Goal: Task Accomplishment & Management: Manage account settings

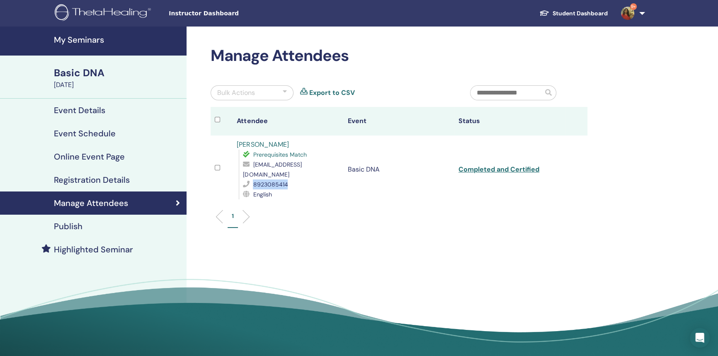
click at [61, 36] on h4 "My Seminars" at bounding box center [118, 40] width 128 height 10
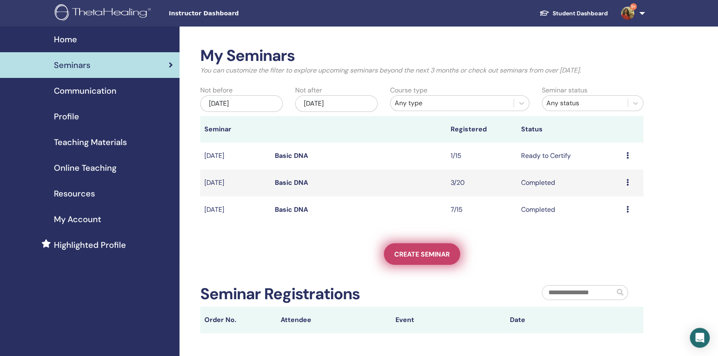
click at [424, 258] on span "Create seminar" at bounding box center [422, 254] width 56 height 9
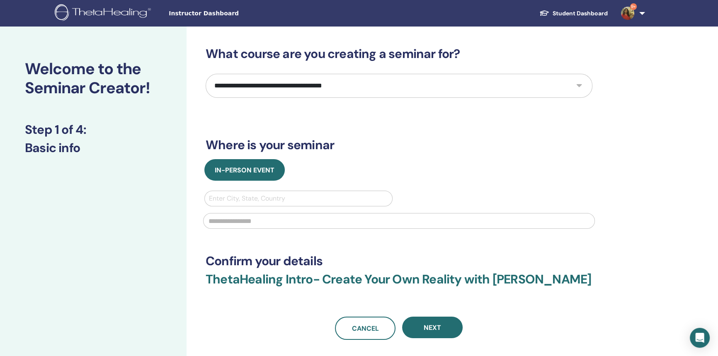
click at [410, 92] on select "**********" at bounding box center [399, 86] width 387 height 24
select select "*"
click at [206, 74] on select "**********" at bounding box center [399, 86] width 387 height 24
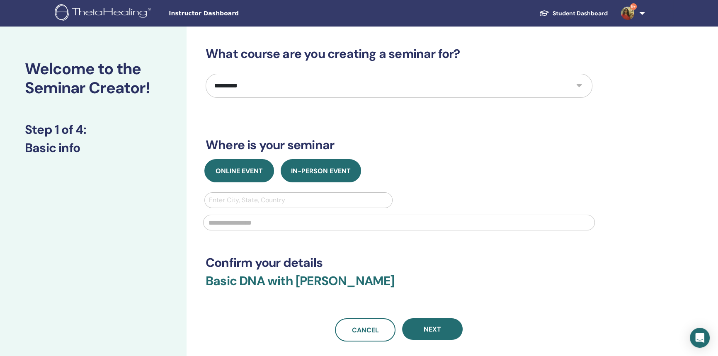
click at [248, 172] on span "Online Event" at bounding box center [239, 171] width 47 height 9
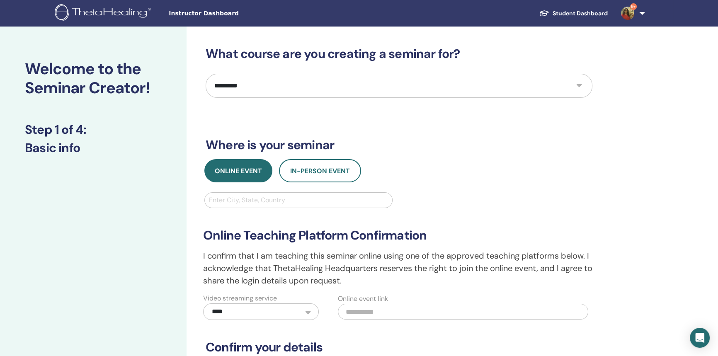
click at [265, 199] on div at bounding box center [298, 200] width 179 height 12
click at [312, 177] on button "In-Person Event" at bounding box center [320, 170] width 82 height 23
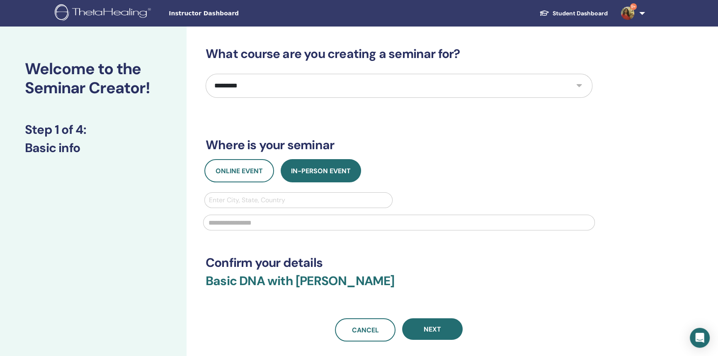
click at [311, 198] on div at bounding box center [298, 200] width 179 height 12
type input "**********"
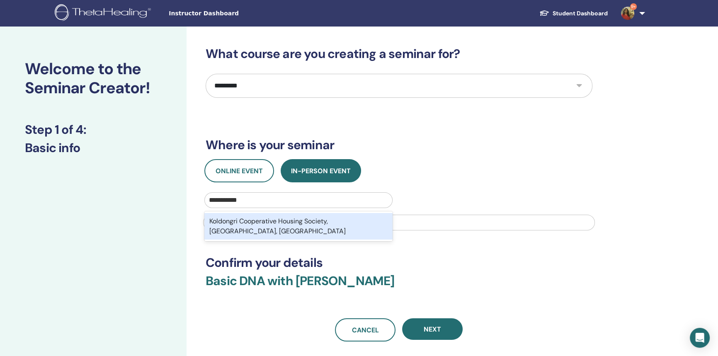
click at [281, 230] on div "Koldongri Cooperative Housing Society, Sahar Road, Andheri East, Mumbai Suburba…" at bounding box center [298, 226] width 188 height 27
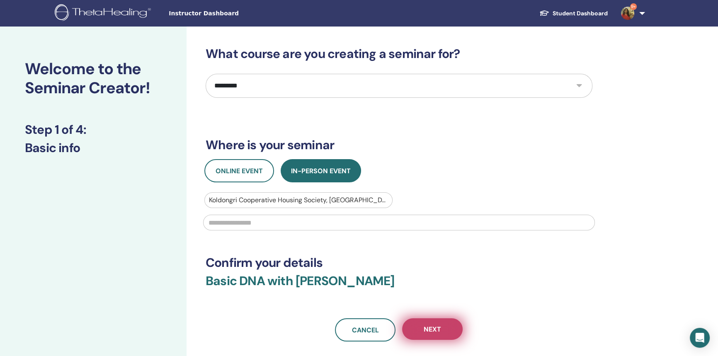
click at [433, 335] on button "Next" at bounding box center [432, 329] width 61 height 22
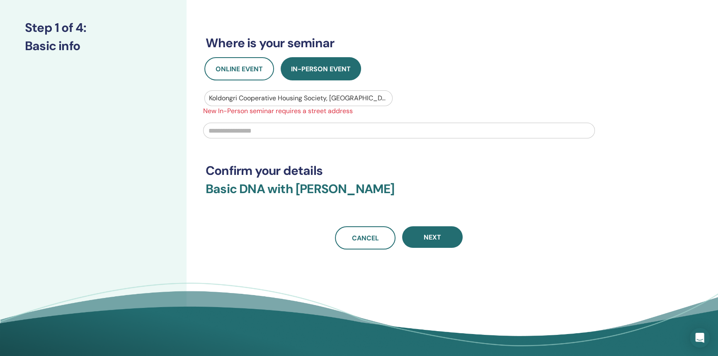
scroll to position [130, 0]
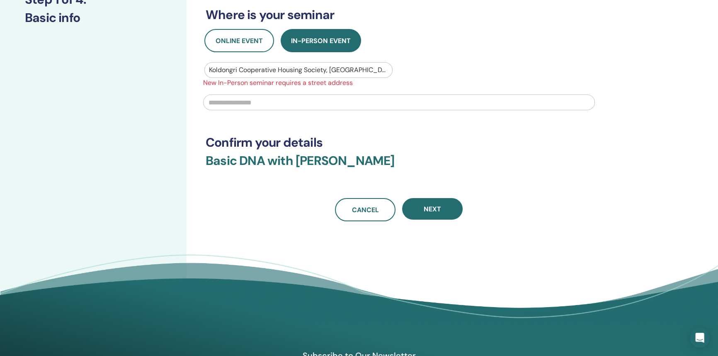
click at [468, 107] on input "text" at bounding box center [399, 103] width 392 height 16
type input "**********"
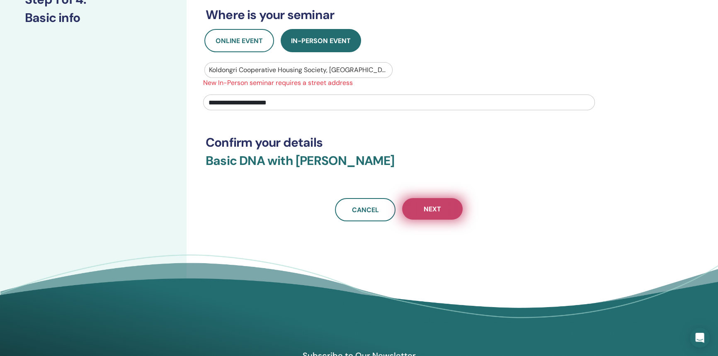
click at [444, 213] on button "Next" at bounding box center [432, 209] width 61 height 22
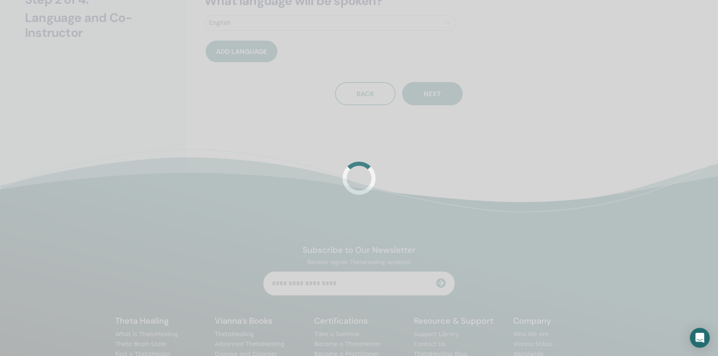
scroll to position [0, 0]
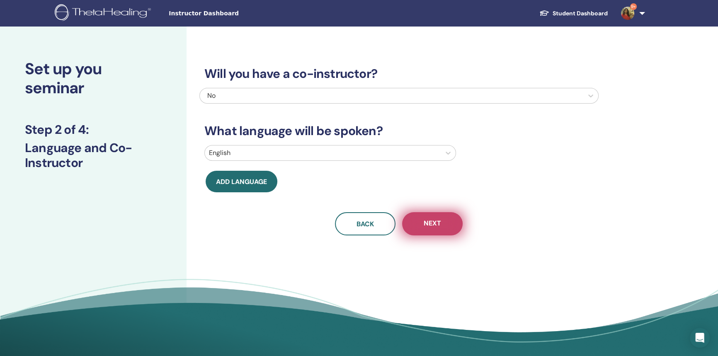
click at [421, 226] on button "Next" at bounding box center [432, 223] width 61 height 23
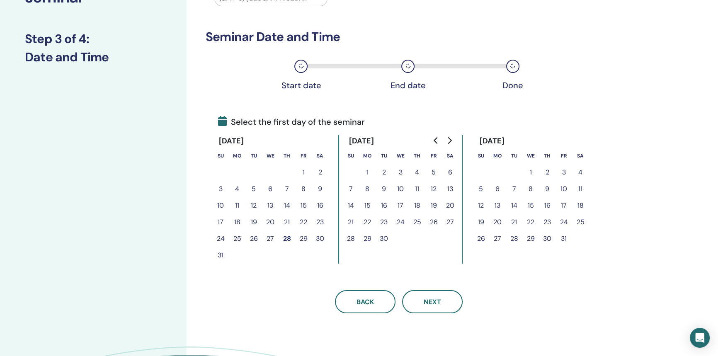
scroll to position [119, 0]
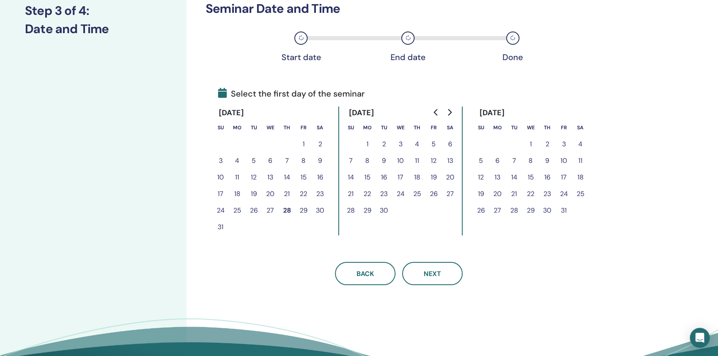
click at [301, 210] on button "29" at bounding box center [303, 210] width 17 height 17
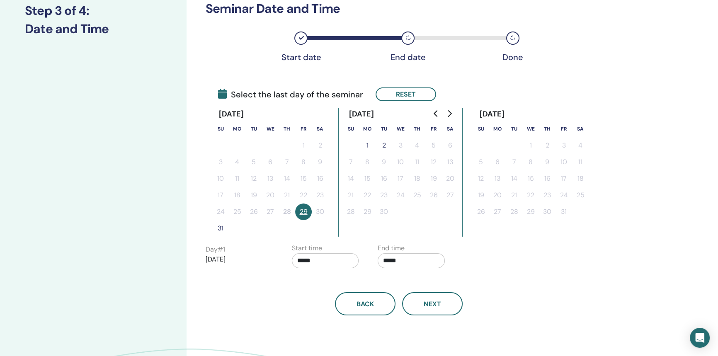
click at [218, 228] on button "31" at bounding box center [220, 228] width 17 height 17
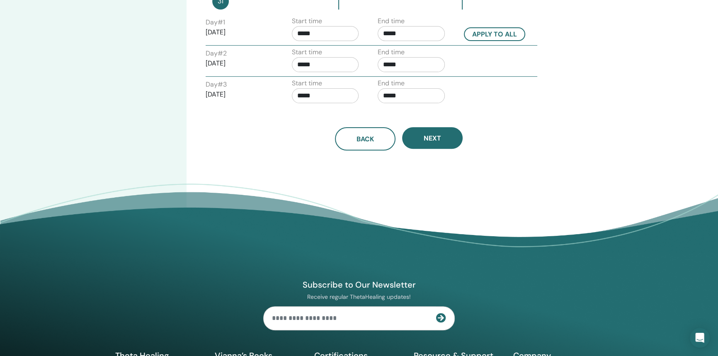
scroll to position [391, 0]
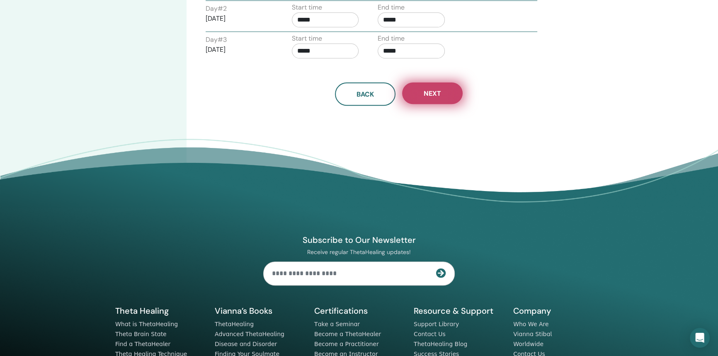
click at [432, 98] on button "Next" at bounding box center [432, 93] width 61 height 22
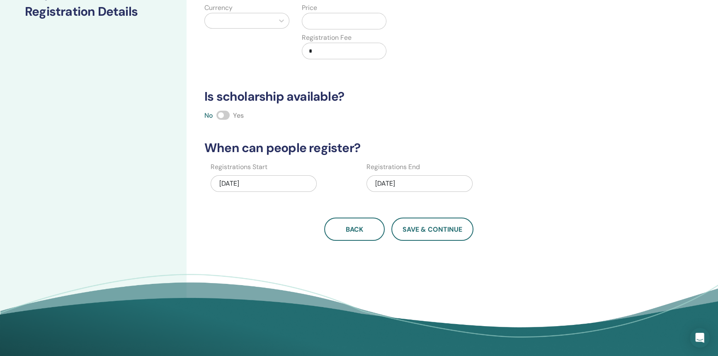
scroll to position [115, 0]
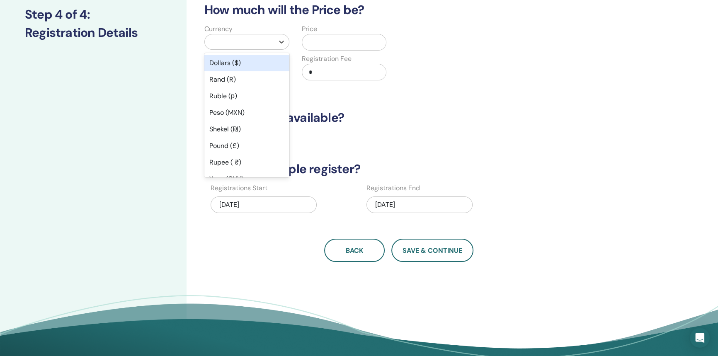
click at [244, 39] on div at bounding box center [239, 42] width 61 height 12
type input "*"
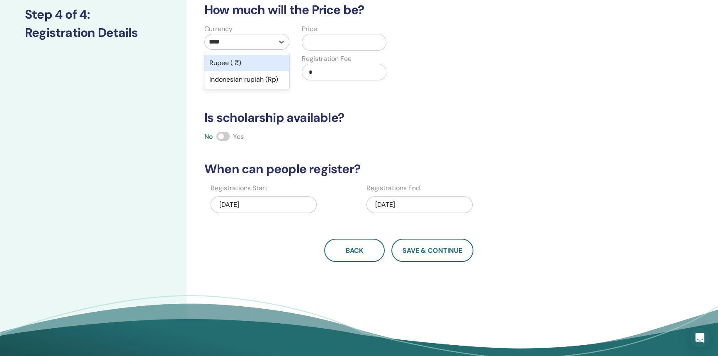
type input "*****"
click at [249, 62] on div "Rupee ( ₹)" at bounding box center [246, 63] width 85 height 17
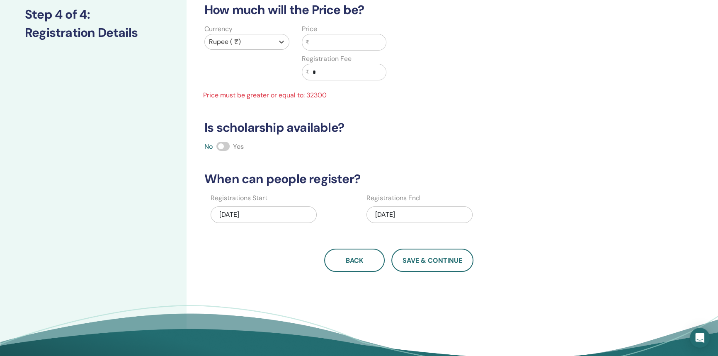
click at [330, 48] on input "text" at bounding box center [347, 42] width 77 height 16
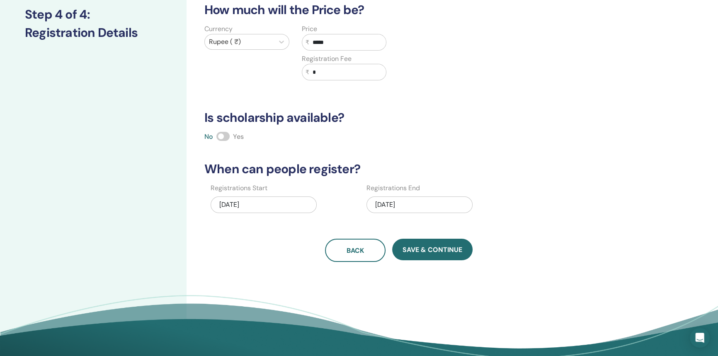
type input "*****"
click at [374, 119] on h3 "Is scholarship available?" at bounding box center [398, 117] width 399 height 15
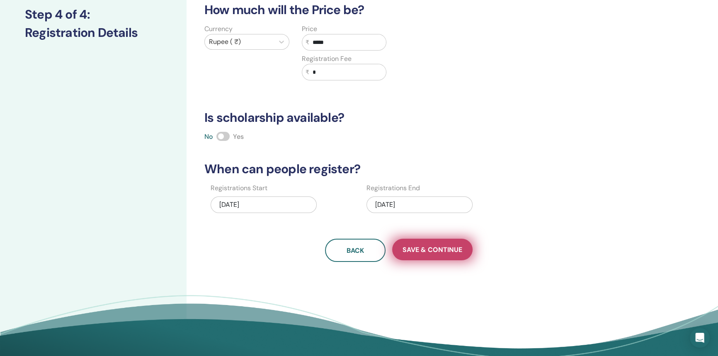
click at [420, 246] on span "Save & Continue" at bounding box center [433, 249] width 60 height 9
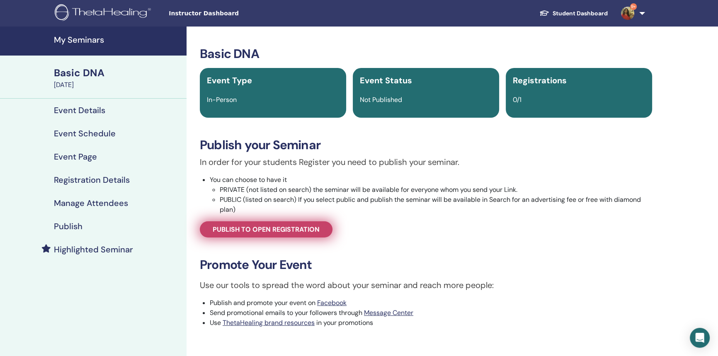
click at [301, 226] on span "Publish to open registration" at bounding box center [266, 229] width 107 height 9
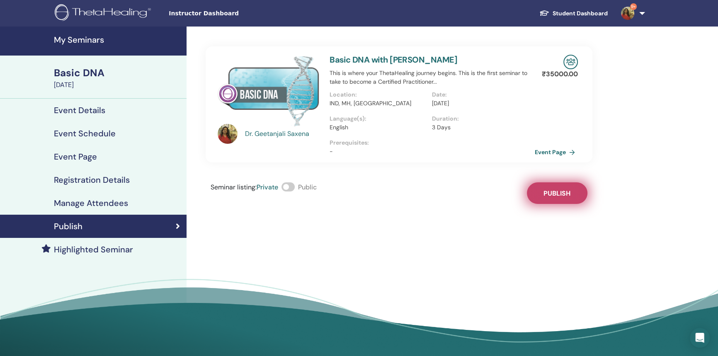
click at [557, 193] on span "Publish" at bounding box center [556, 193] width 27 height 9
click at [549, 153] on link "Event Page" at bounding box center [558, 152] width 44 height 12
click at [85, 46] on link "My Seminars" at bounding box center [93, 41] width 187 height 29
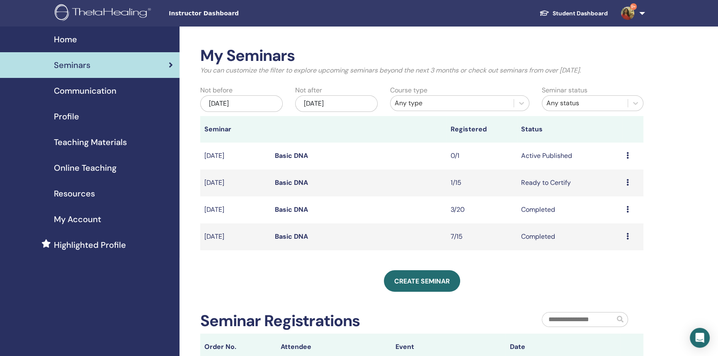
click at [628, 211] on icon at bounding box center [627, 209] width 2 height 7
click at [617, 228] on link "Attendees" at bounding box center [613, 230] width 32 height 9
click at [626, 209] on icon at bounding box center [627, 209] width 2 height 7
click at [630, 233] on li "Attendees" at bounding box center [610, 228] width 45 height 12
click at [628, 236] on icon at bounding box center [627, 236] width 2 height 7
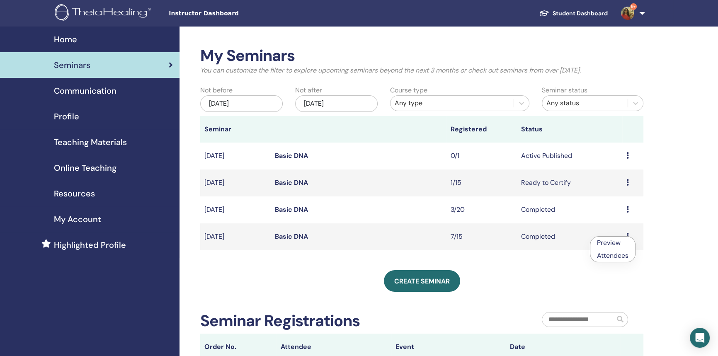
click at [615, 258] on link "Attendees" at bounding box center [613, 255] width 32 height 9
click at [629, 183] on div "Preview Edit Attendees Cancel" at bounding box center [632, 183] width 13 height 10
click at [622, 214] on link "Attendees" at bounding box center [613, 214] width 32 height 9
click at [629, 155] on div "Preview Edit Attendees Cancel" at bounding box center [632, 156] width 13 height 10
click at [622, 184] on link "Attendees" at bounding box center [614, 187] width 32 height 9
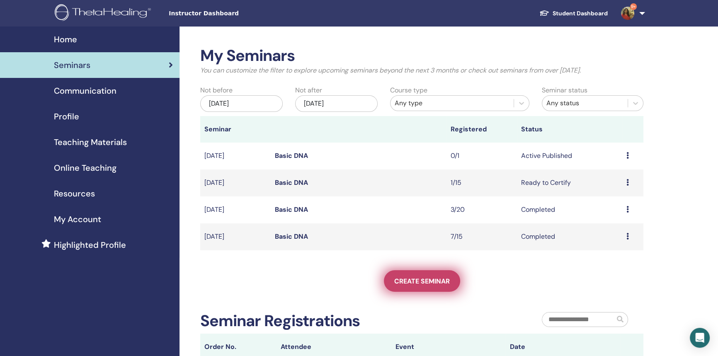
click at [440, 275] on link "Create seminar" at bounding box center [422, 281] width 76 height 22
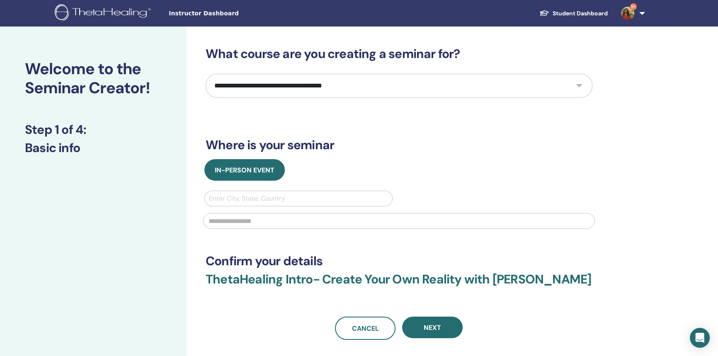
click at [283, 92] on select "**********" at bounding box center [399, 86] width 387 height 24
select select "*"
click at [206, 74] on select "**********" at bounding box center [399, 86] width 387 height 24
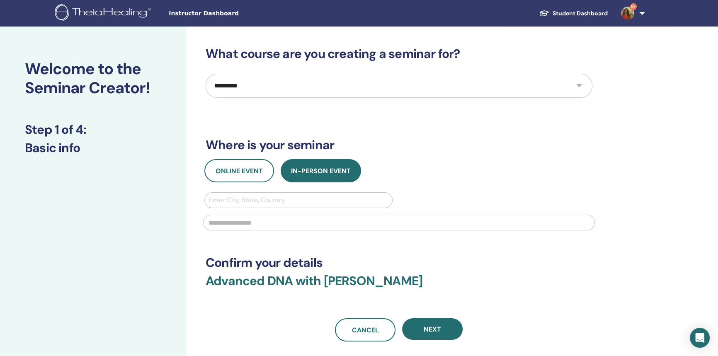
click at [272, 209] on div at bounding box center [399, 221] width 402 height 27
click at [268, 201] on div at bounding box center [298, 200] width 179 height 12
type input "**********"
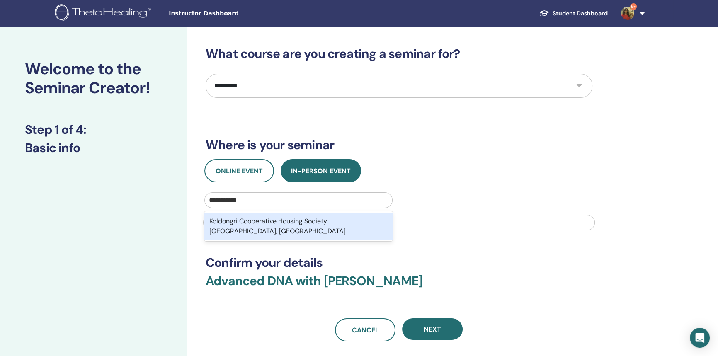
click at [315, 234] on div "Koldongri Cooperative Housing Society, Sahar Road, Andheri East, Mumbai Suburba…" at bounding box center [298, 226] width 188 height 27
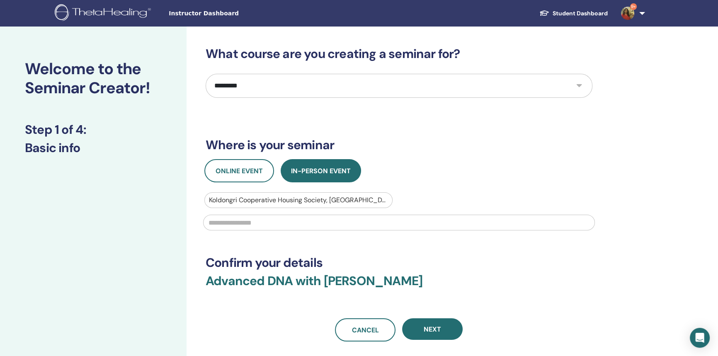
click at [286, 218] on input "text" at bounding box center [399, 223] width 392 height 16
type input "**********"
type input "******"
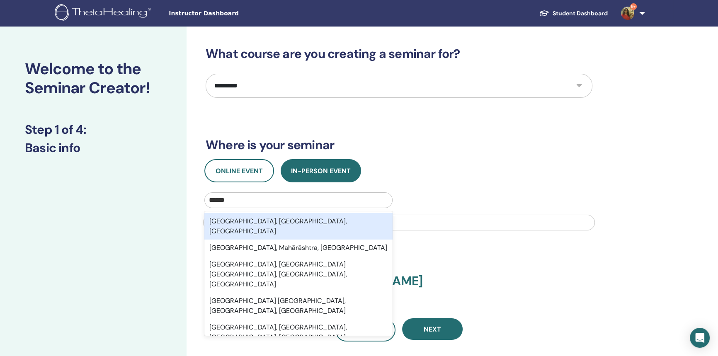
click at [424, 272] on div "**********" at bounding box center [399, 193] width 387 height 295
click at [475, 249] on div "**********" at bounding box center [399, 193] width 387 height 295
click at [355, 226] on div "Mumbai, Maharashtra, IND" at bounding box center [298, 226] width 188 height 27
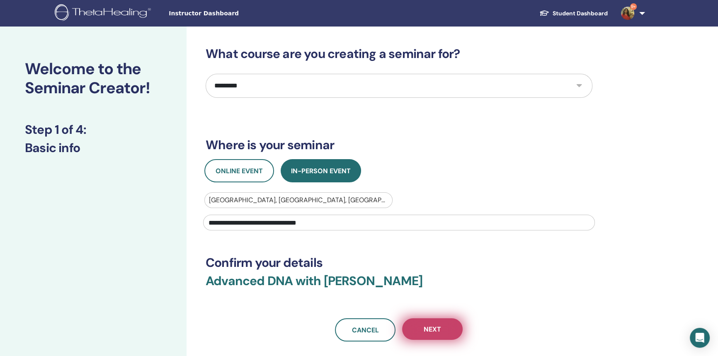
click at [433, 327] on span "Next" at bounding box center [432, 329] width 17 height 9
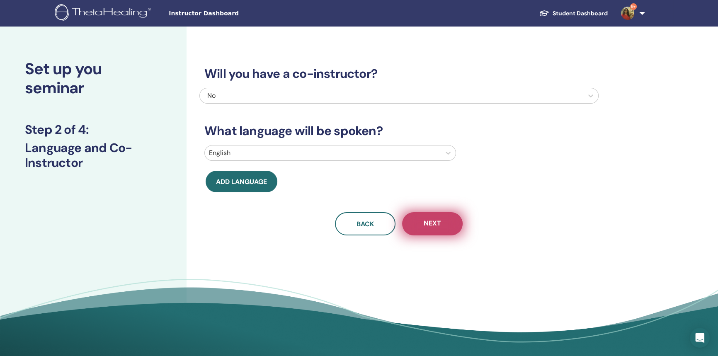
click at [452, 220] on button "Next" at bounding box center [432, 223] width 61 height 23
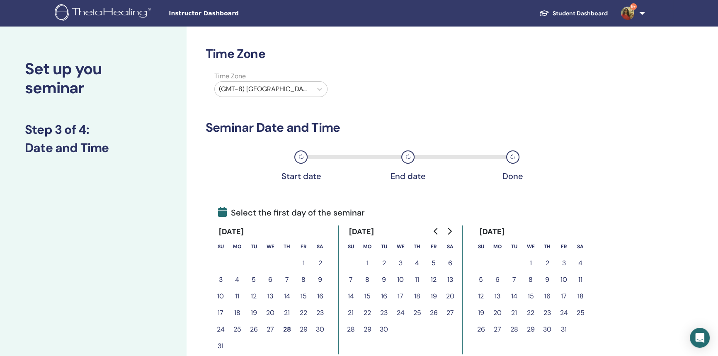
click at [432, 263] on button "5" at bounding box center [433, 263] width 17 height 17
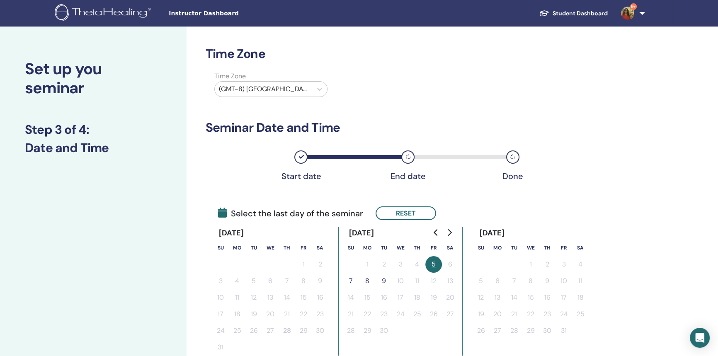
click at [352, 278] on button "7" at bounding box center [350, 281] width 17 height 17
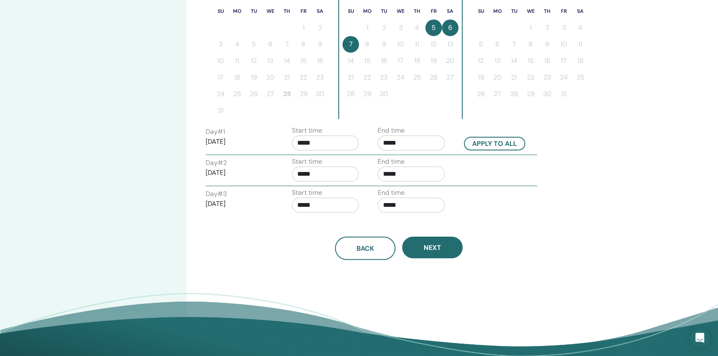
scroll to position [294, 0]
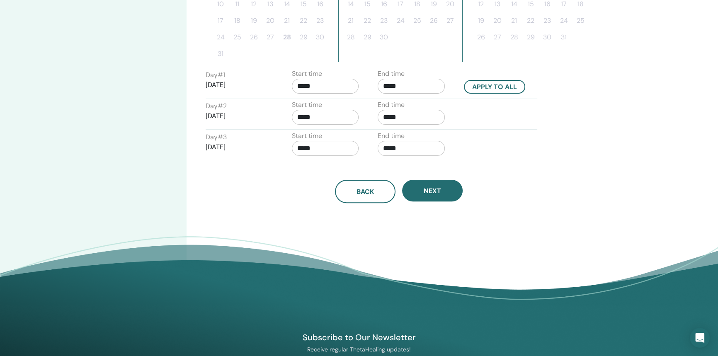
drag, startPoint x: 439, startPoint y: 192, endPoint x: 479, endPoint y: 234, distance: 57.5
click at [479, 234] on div "Time Zone Time Zone (GMT-8) US/Alaska Seminar Date and Time Start date End date…" at bounding box center [426, 26] width 479 height 586
click at [322, 87] on input "*****" at bounding box center [325, 86] width 67 height 15
click at [337, 107] on span "▲" at bounding box center [334, 107] width 17 height 17
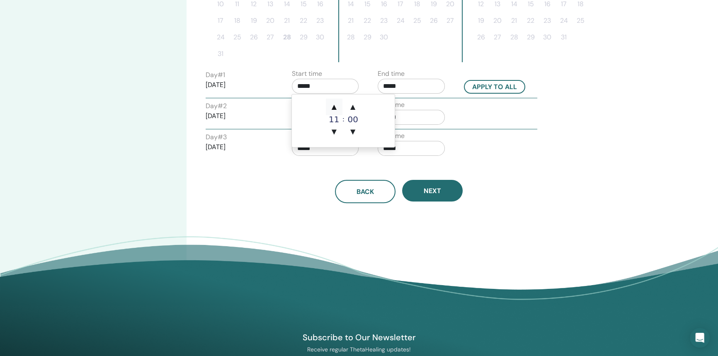
click at [337, 107] on span "▲" at bounding box center [334, 107] width 17 height 17
click at [337, 131] on span "▼" at bounding box center [334, 132] width 17 height 17
type input "*****"
click at [483, 146] on div "Day # 3 2025/09/07 Start time ***** End time *****" at bounding box center [371, 145] width 344 height 29
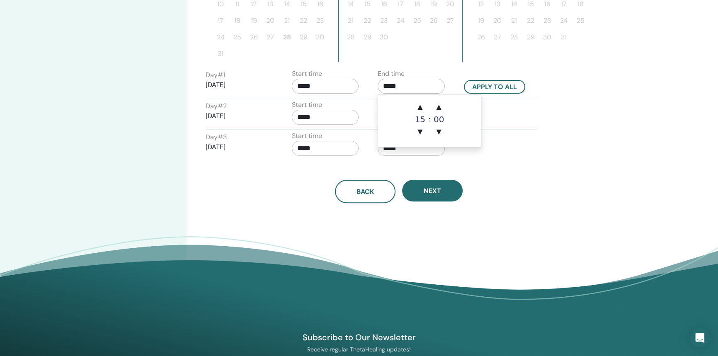
click at [413, 82] on input "*****" at bounding box center [411, 86] width 67 height 15
click at [422, 110] on span "▲" at bounding box center [420, 107] width 17 height 17
type input "*****"
click at [529, 178] on div "Back Next" at bounding box center [398, 181] width 399 height 43
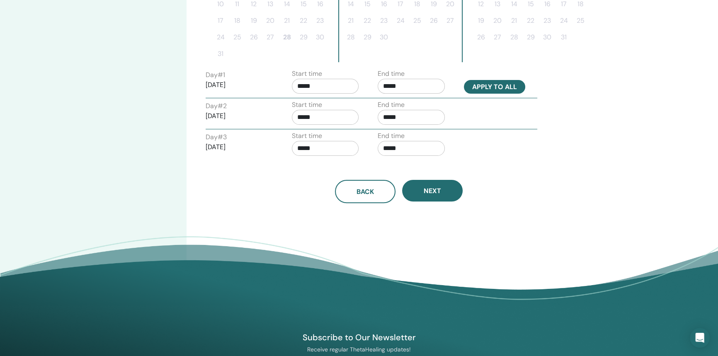
click at [515, 89] on button "Apply to all" at bounding box center [494, 87] width 61 height 14
type input "*****"
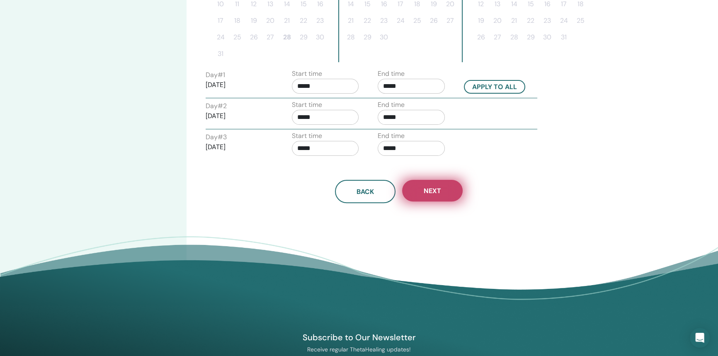
click at [427, 193] on span "Next" at bounding box center [432, 191] width 17 height 9
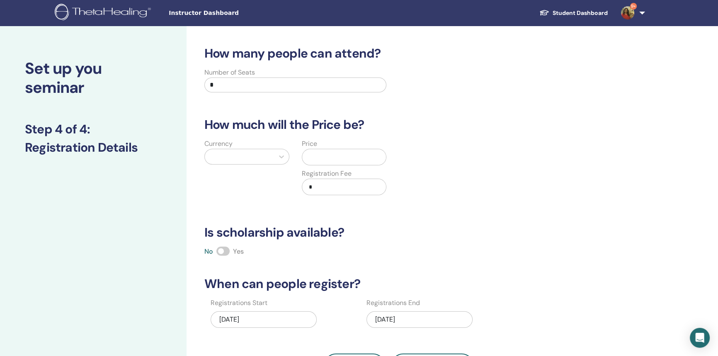
scroll to position [0, 0]
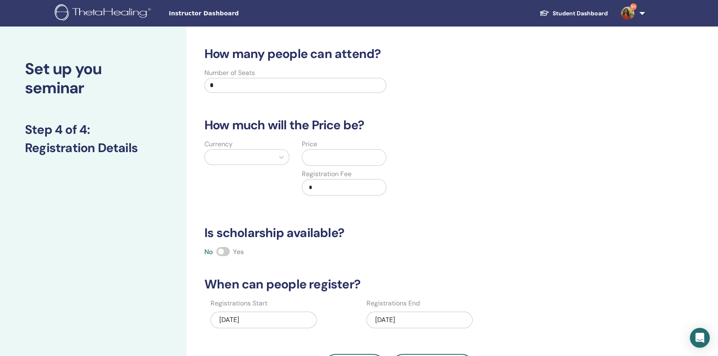
click at [312, 87] on input "*" at bounding box center [295, 85] width 182 height 15
type input "**"
click at [258, 153] on div at bounding box center [239, 157] width 61 height 12
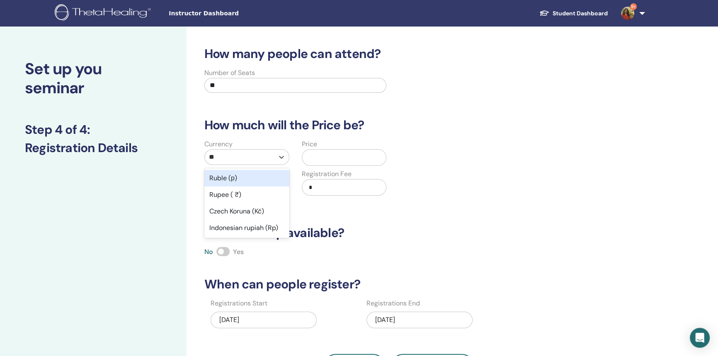
type input "***"
click at [253, 176] on div "Rupee ( ₹)" at bounding box center [246, 178] width 85 height 17
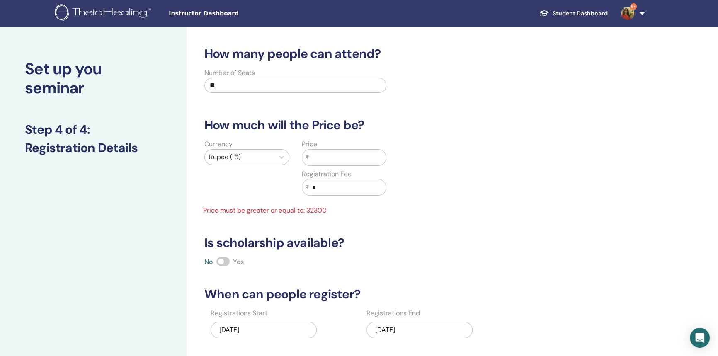
click at [360, 154] on input "text" at bounding box center [347, 158] width 77 height 16
type input "*"
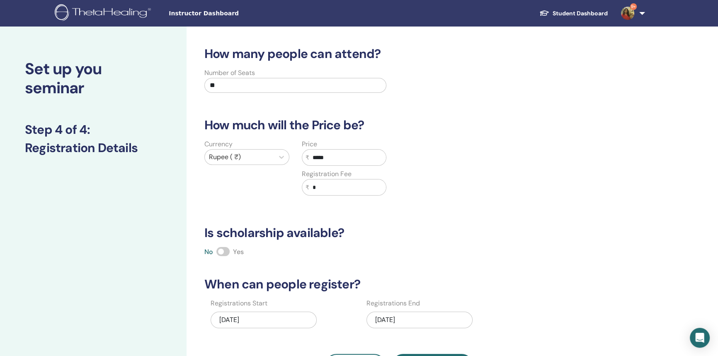
type input "*****"
click at [423, 246] on div "How many people can attend? Number of Seats ** How much will the Price be? Curr…" at bounding box center [398, 211] width 399 height 331
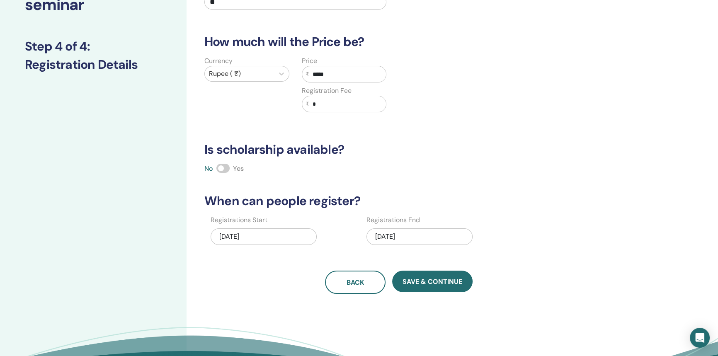
scroll to position [79, 0]
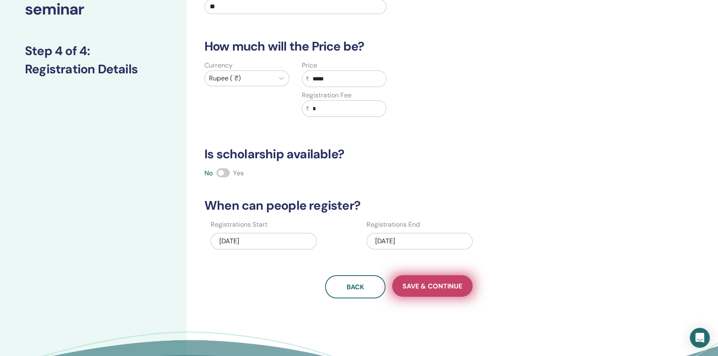
click at [457, 282] on span "Save & Continue" at bounding box center [433, 286] width 60 height 9
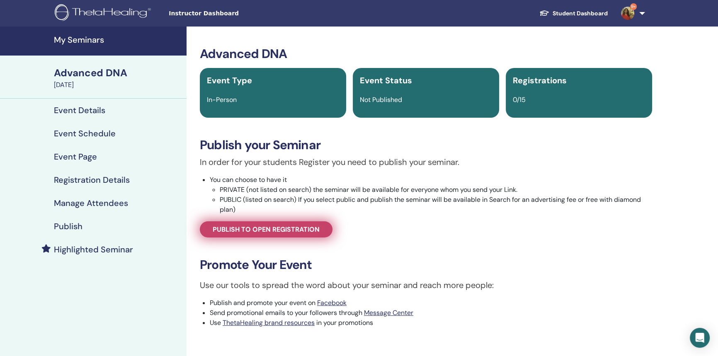
click at [300, 233] on span "Publish to open registration" at bounding box center [266, 229] width 107 height 9
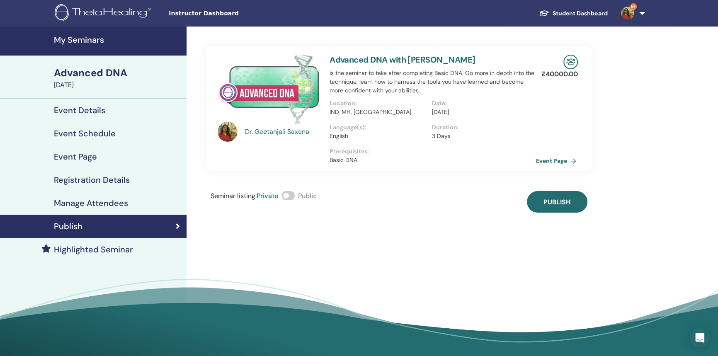
click at [560, 163] on link "Event Page" at bounding box center [558, 161] width 44 height 12
click at [559, 215] on div "[PERSON_NAME] Advanced DNA with [PERSON_NAME] is the seminar to take after comp…" at bounding box center [426, 194] width 479 height 335
click at [559, 207] on button "Publish" at bounding box center [557, 202] width 61 height 22
click at [553, 158] on link "Event Page" at bounding box center [558, 161] width 44 height 12
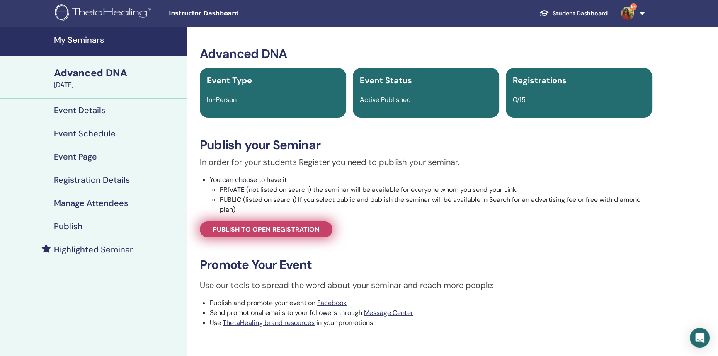
click at [272, 223] on link "Publish to open registration" at bounding box center [266, 229] width 133 height 16
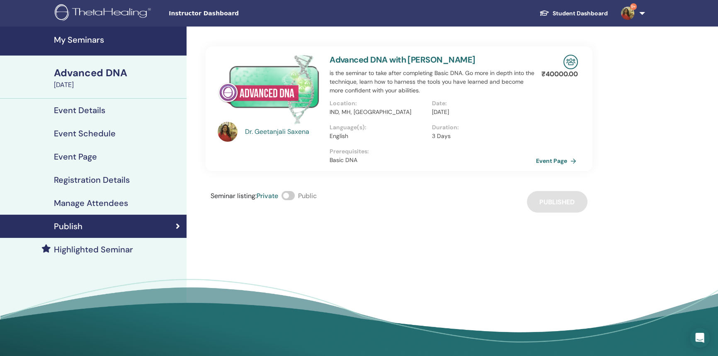
click at [564, 163] on link "Event Page" at bounding box center [558, 161] width 44 height 12
click at [114, 109] on div "Event Details" at bounding box center [93, 110] width 173 height 10
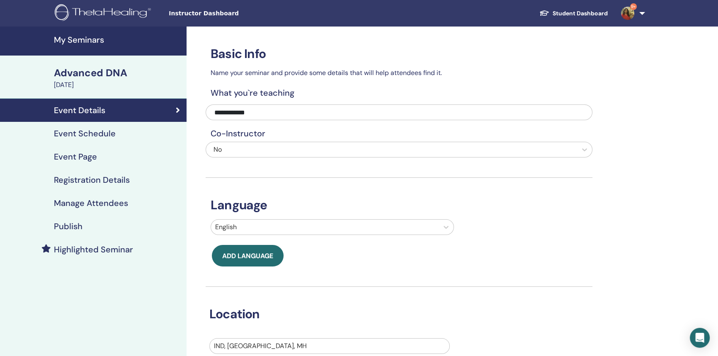
click at [133, 129] on div "Event Schedule" at bounding box center [93, 134] width 173 height 10
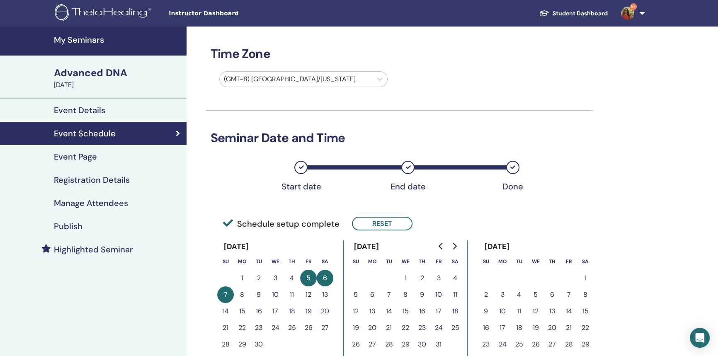
click at [116, 155] on div "Event Page" at bounding box center [93, 157] width 173 height 10
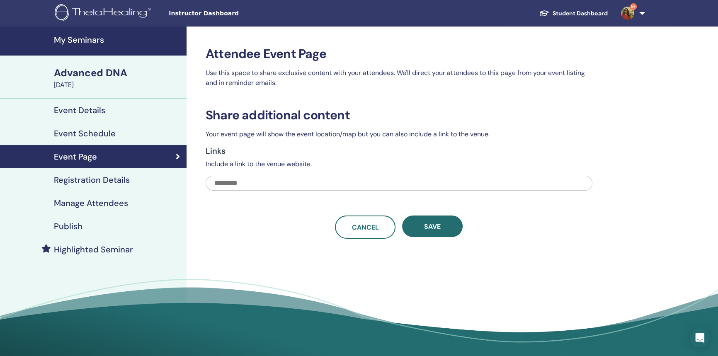
click at [115, 182] on h4 "Registration Details" at bounding box center [92, 180] width 76 height 10
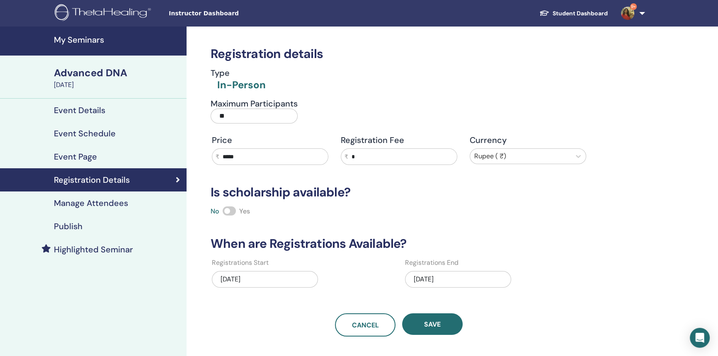
click at [143, 202] on div "Manage Attendees" at bounding box center [93, 203] width 173 height 10
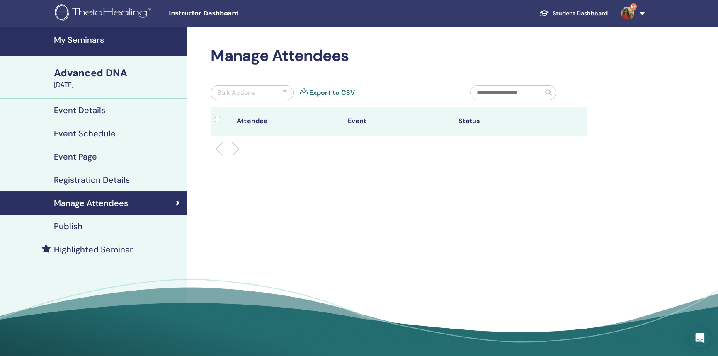
click at [138, 222] on div "Publish" at bounding box center [93, 226] width 173 height 10
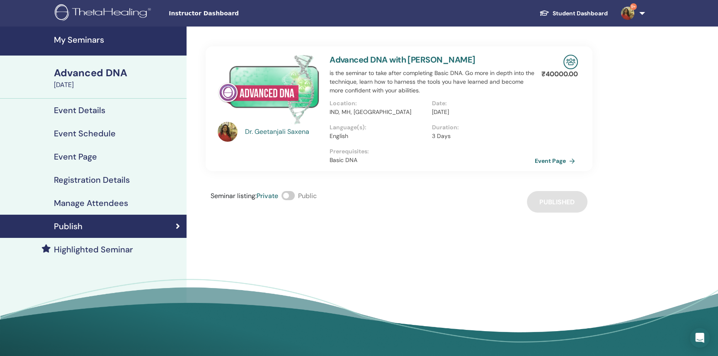
click at [294, 197] on span at bounding box center [287, 195] width 13 height 9
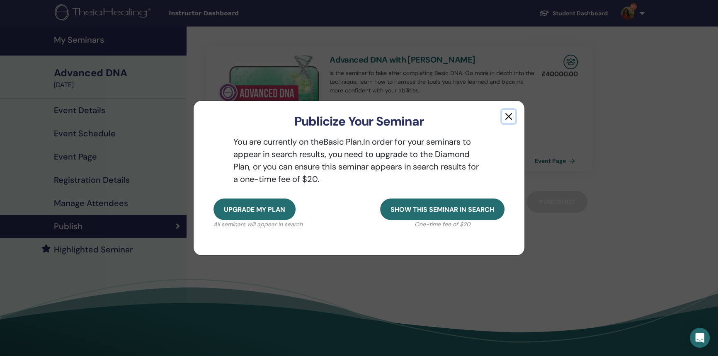
click at [505, 116] on button "button" at bounding box center [508, 116] width 13 height 13
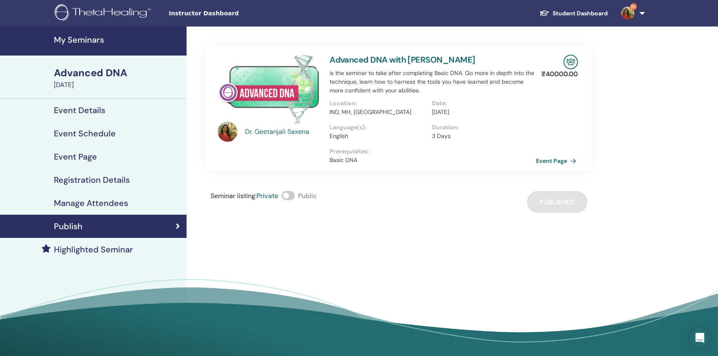
click at [552, 163] on link "Event Page" at bounding box center [558, 161] width 44 height 12
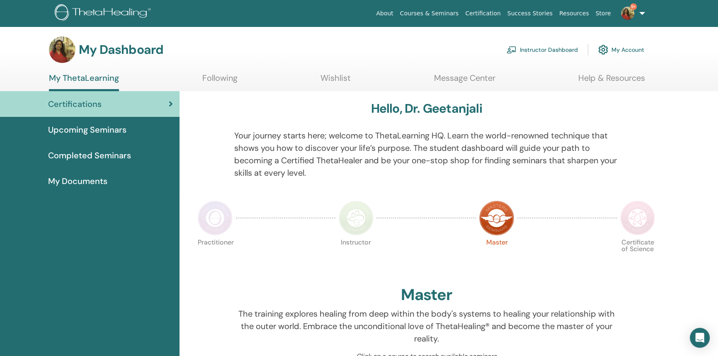
click at [522, 47] on link "Instructor Dashboard" at bounding box center [542, 50] width 71 height 18
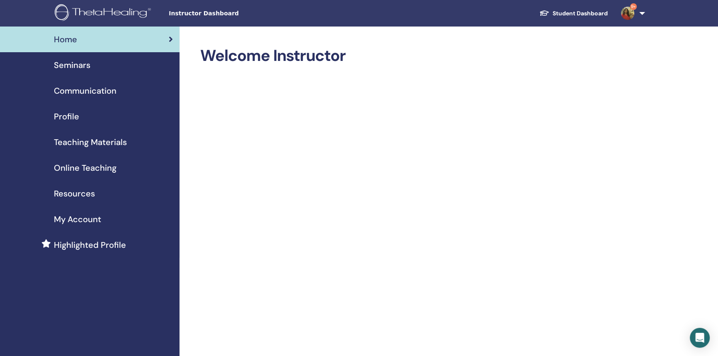
click at [559, 11] on link "Student Dashboard" at bounding box center [574, 13] width 82 height 15
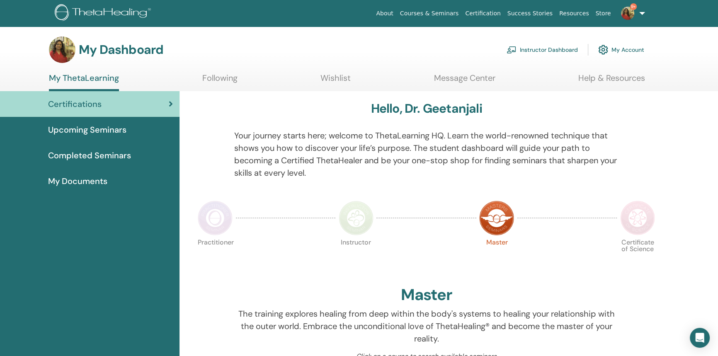
click at [549, 44] on link "Instructor Dashboard" at bounding box center [542, 50] width 71 height 18
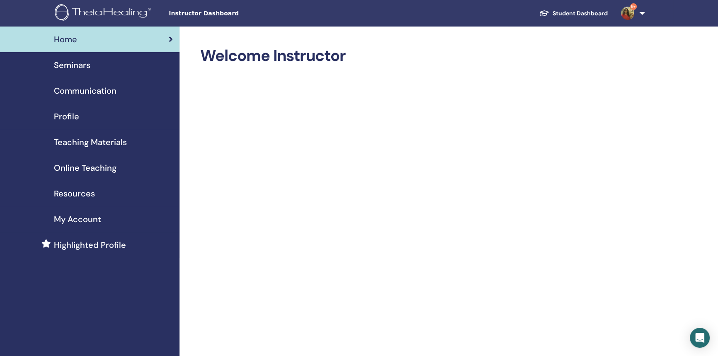
click at [90, 62] on div "Seminars" at bounding box center [90, 65] width 166 height 12
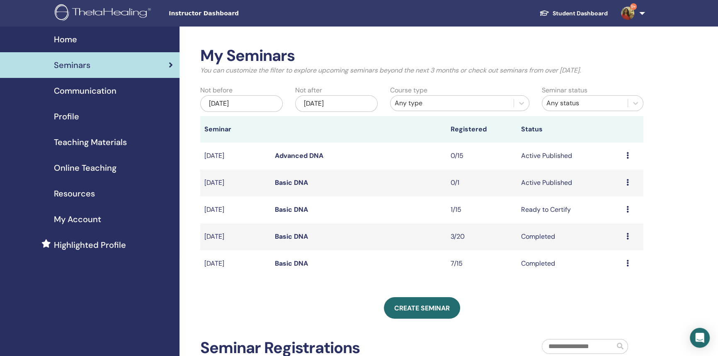
click at [626, 182] on icon at bounding box center [627, 182] width 2 height 7
click at [609, 198] on li "Edit" at bounding box center [610, 201] width 45 height 12
click at [626, 181] on icon at bounding box center [627, 182] width 2 height 7
click at [609, 197] on li "Edit" at bounding box center [610, 200] width 45 height 12
click at [300, 185] on link "Basic DNA" at bounding box center [291, 182] width 33 height 9
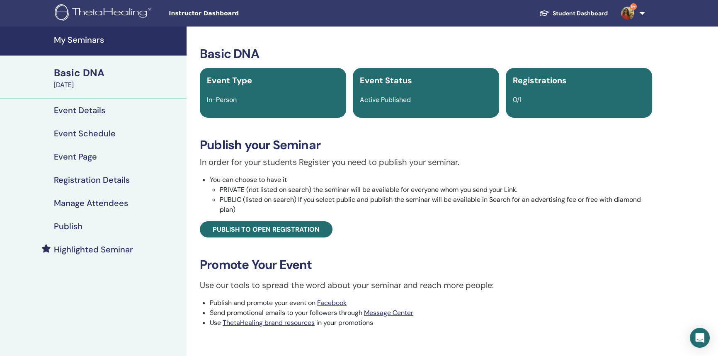
click at [87, 102] on link "Event Details" at bounding box center [93, 110] width 187 height 23
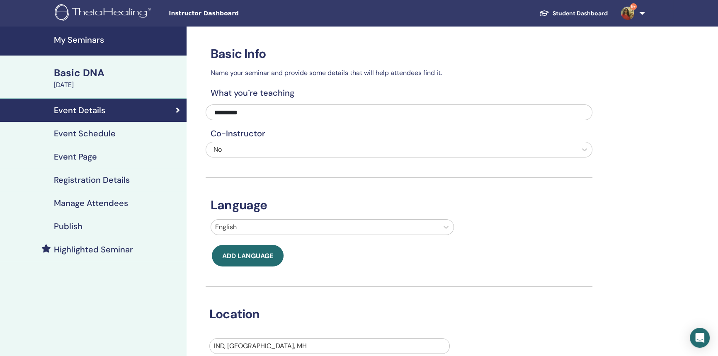
click at [153, 128] on link "Event Schedule" at bounding box center [93, 133] width 187 height 23
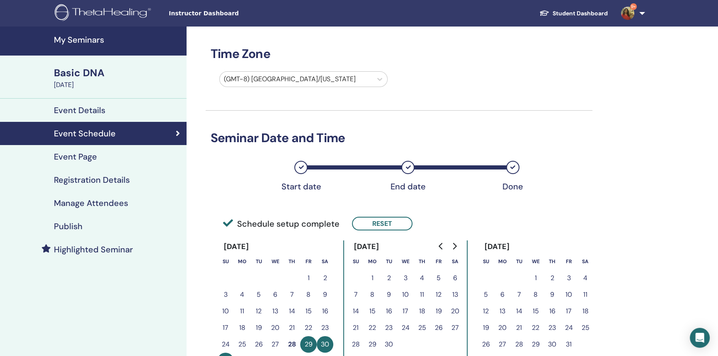
click at [124, 153] on div "Event Page" at bounding box center [93, 157] width 173 height 10
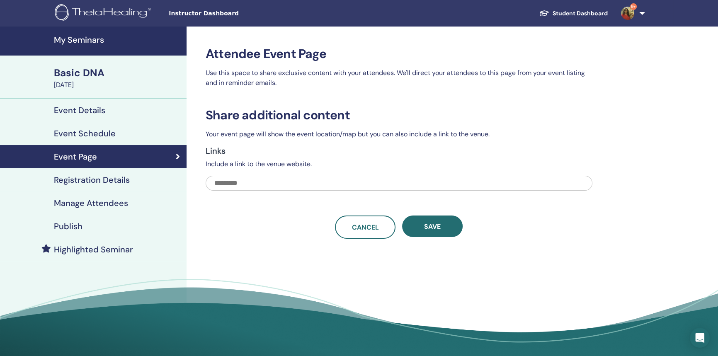
click at [120, 173] on link "Registration Details" at bounding box center [93, 179] width 187 height 23
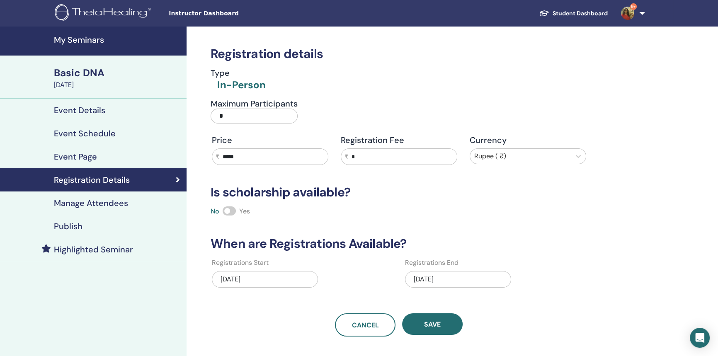
click at [221, 117] on input "*" at bounding box center [254, 116] width 87 height 15
type input "**"
click at [439, 315] on button "Save" at bounding box center [432, 324] width 61 height 22
click at [139, 33] on link "My Seminars" at bounding box center [93, 41] width 187 height 29
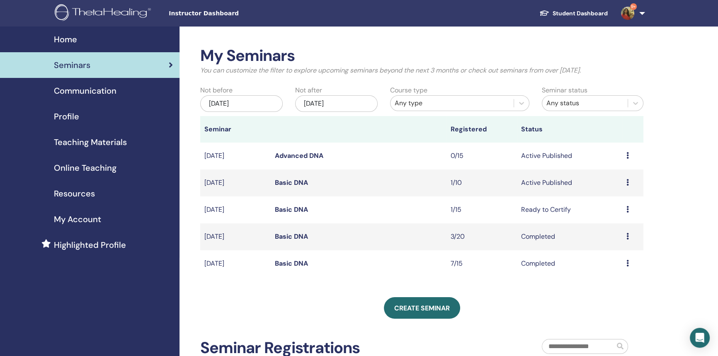
click at [629, 182] on div "Preview Edit Attendees Cancel" at bounding box center [632, 183] width 13 height 10
click at [613, 211] on link "Attendees" at bounding box center [614, 214] width 32 height 9
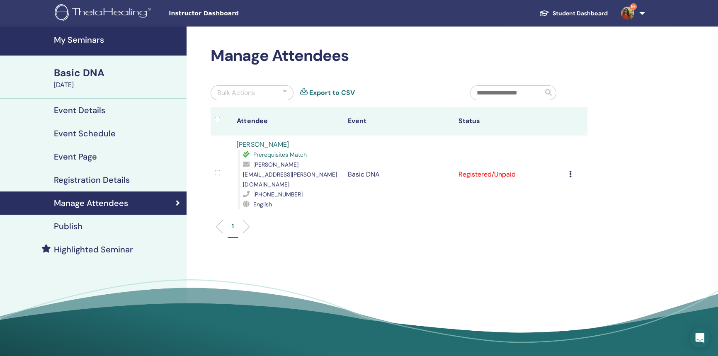
click at [571, 171] on icon at bounding box center [570, 174] width 2 height 7
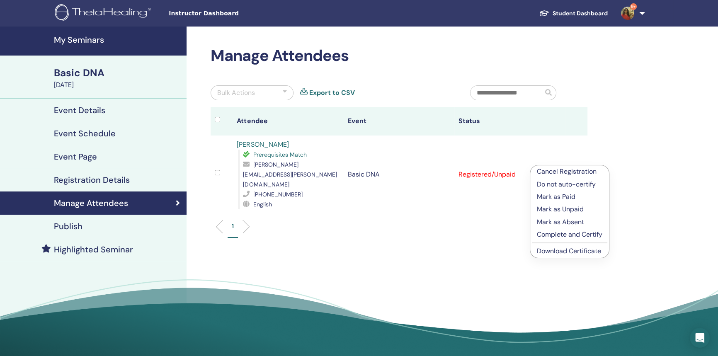
click at [569, 230] on p "Complete and Certify" at bounding box center [570, 235] width 66 height 10
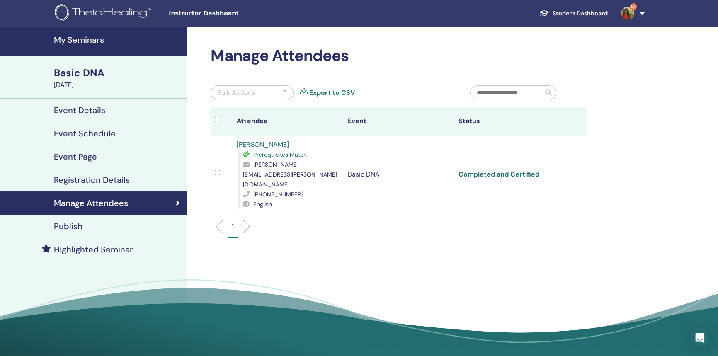
click at [504, 170] on link "Completed and Certified" at bounding box center [499, 174] width 81 height 9
